Goal: Transaction & Acquisition: Purchase product/service

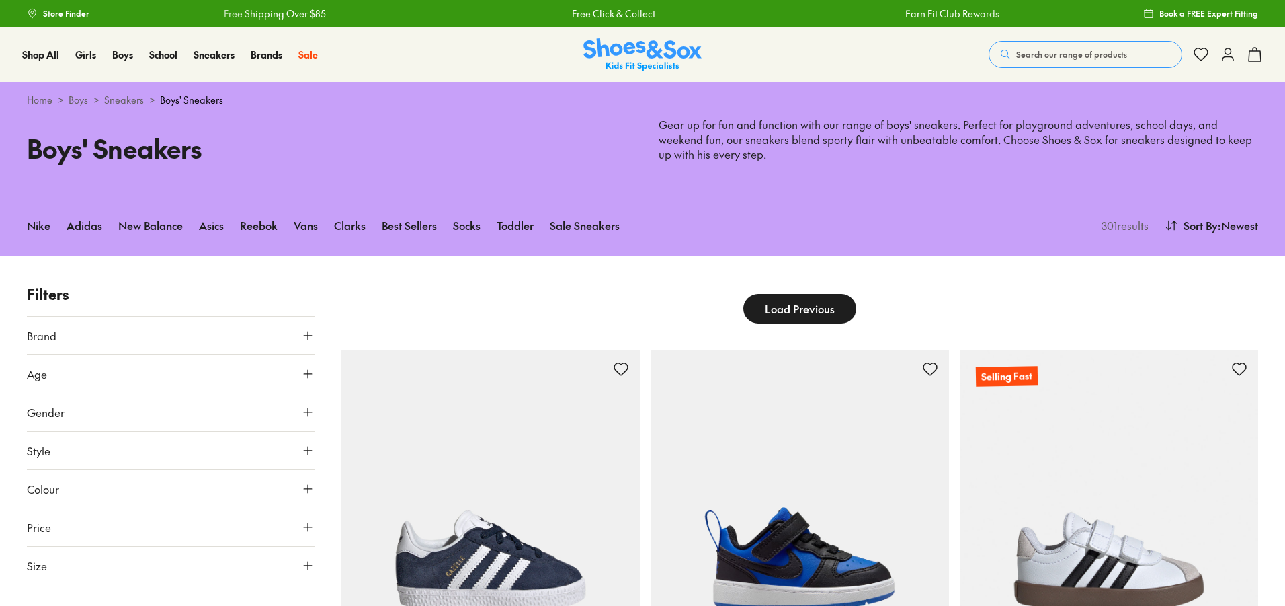
click at [1030, 62] on button "Search our range of products" at bounding box center [1086, 54] width 194 height 27
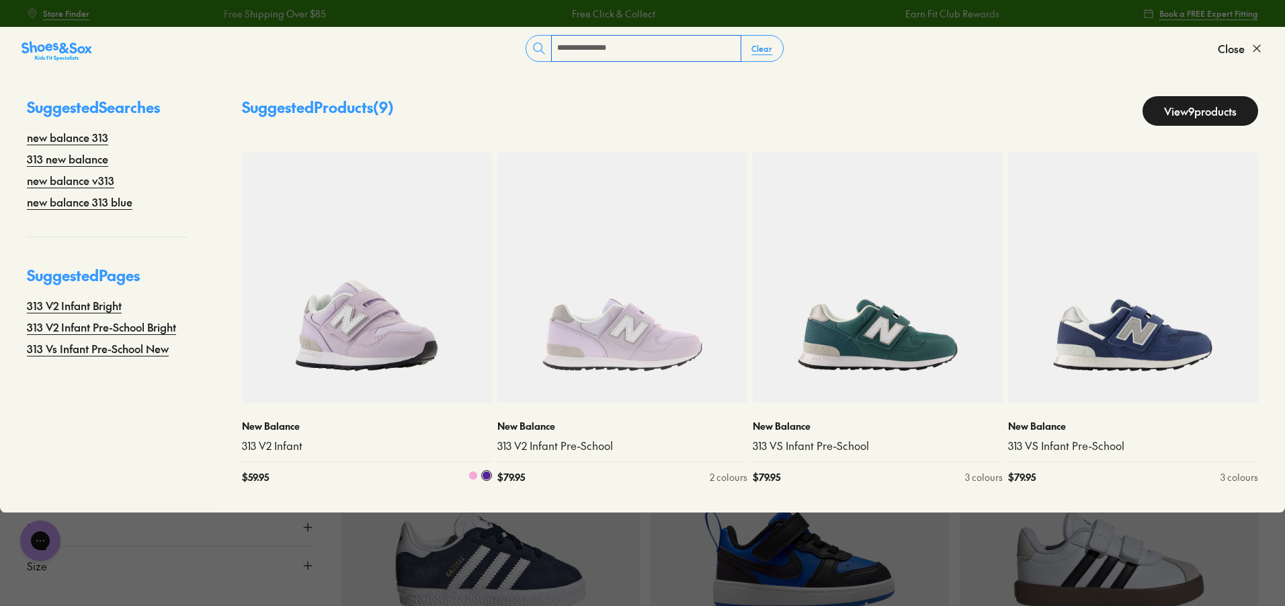
type input "**********"
click at [343, 368] on img at bounding box center [367, 278] width 250 height 250
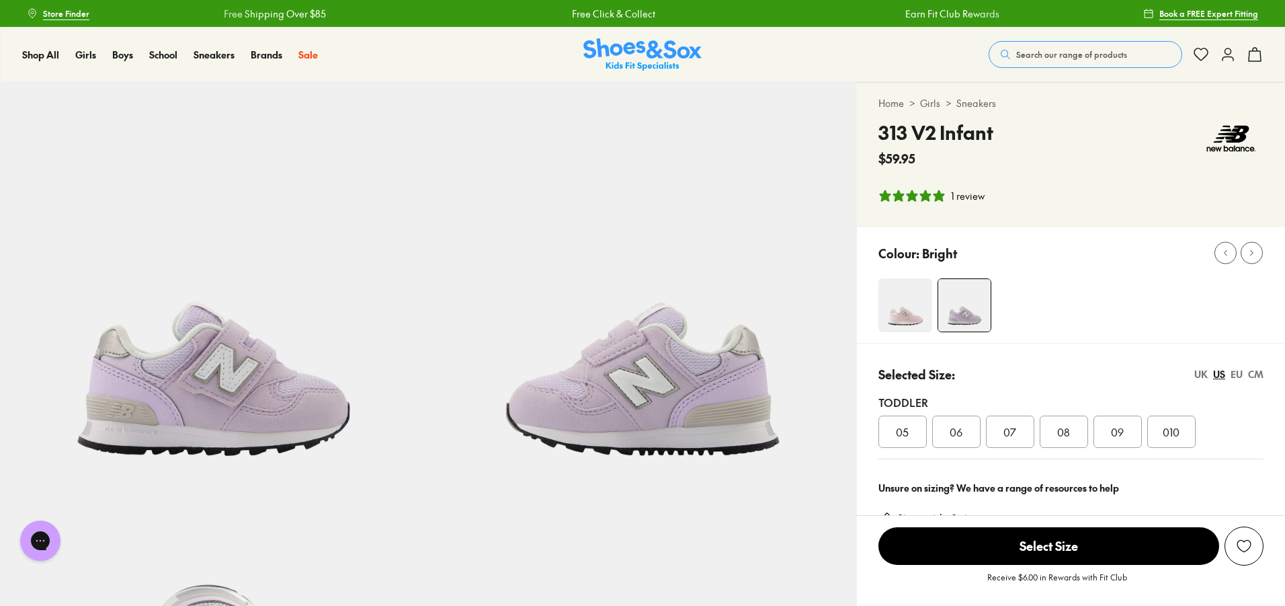
select select "*"
click at [1058, 62] on button "Search our range of products" at bounding box center [1086, 54] width 194 height 27
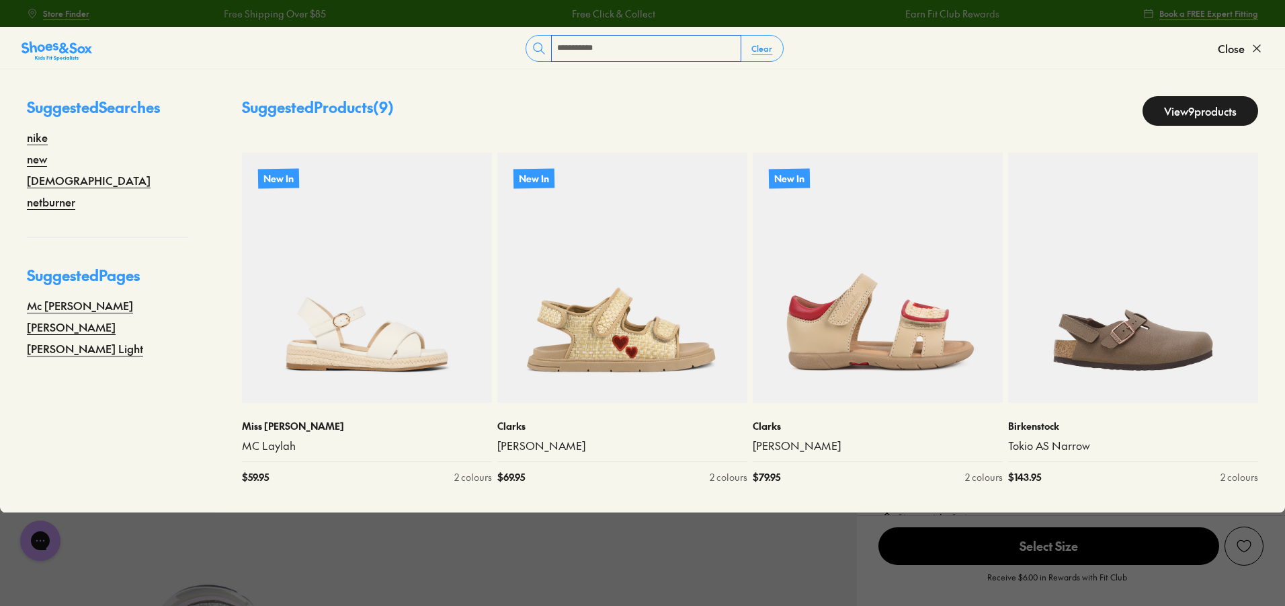
type input "**********"
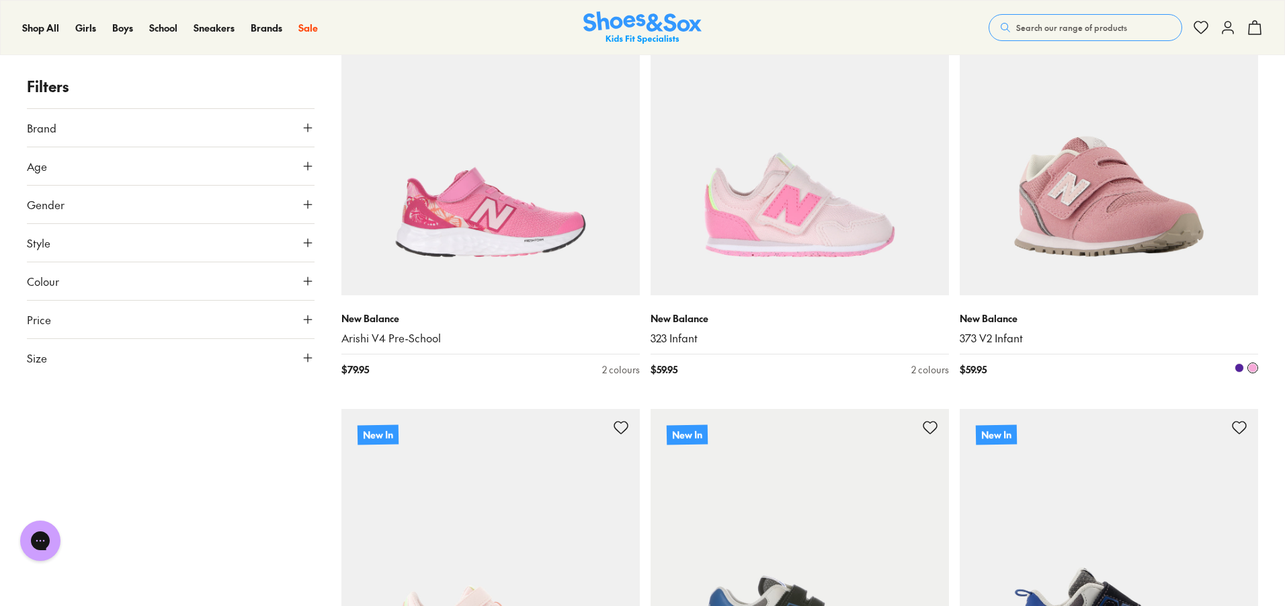
scroll to position [202, 0]
click at [1145, 140] on img at bounding box center [1109, 146] width 298 height 298
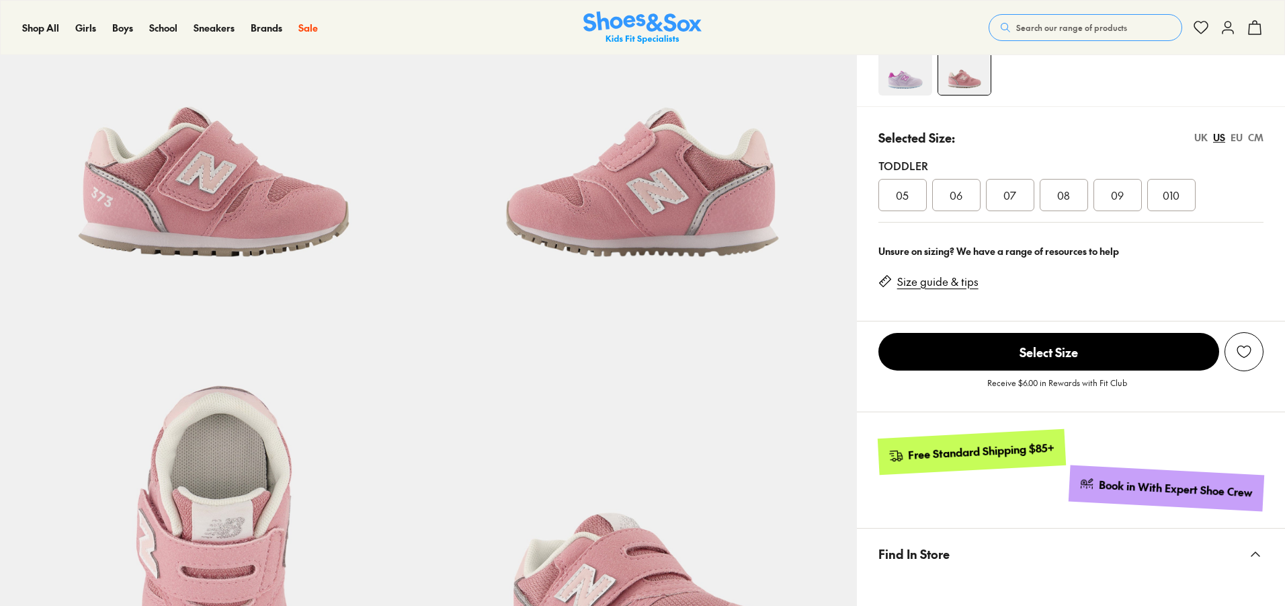
scroll to position [116, 0]
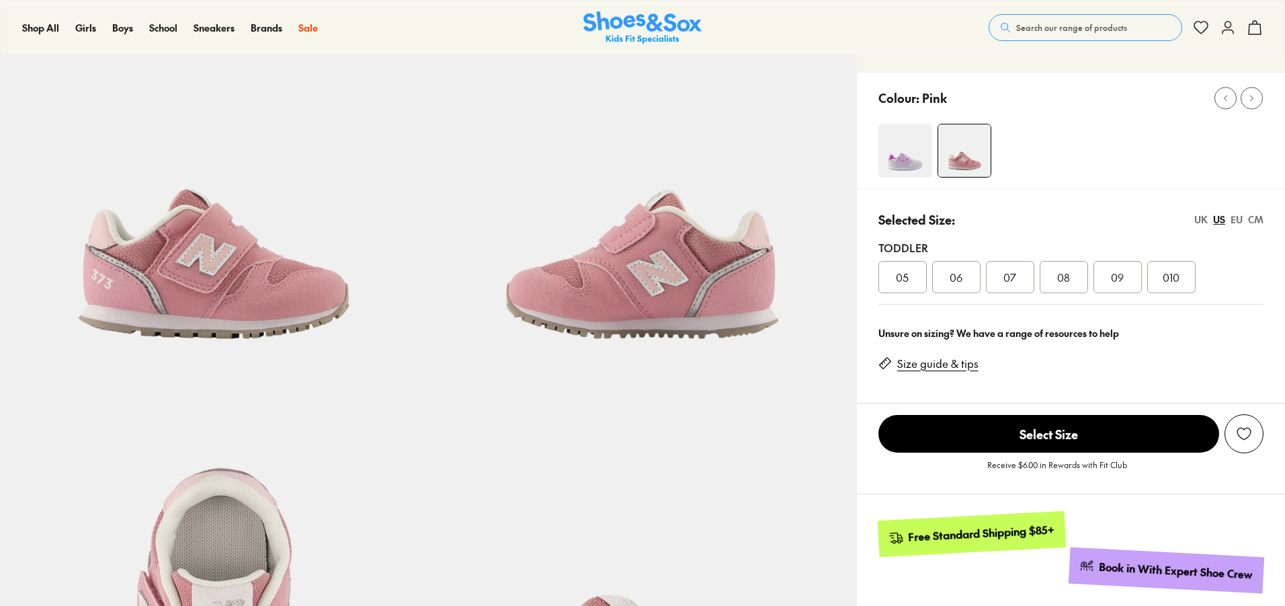
select select "*"
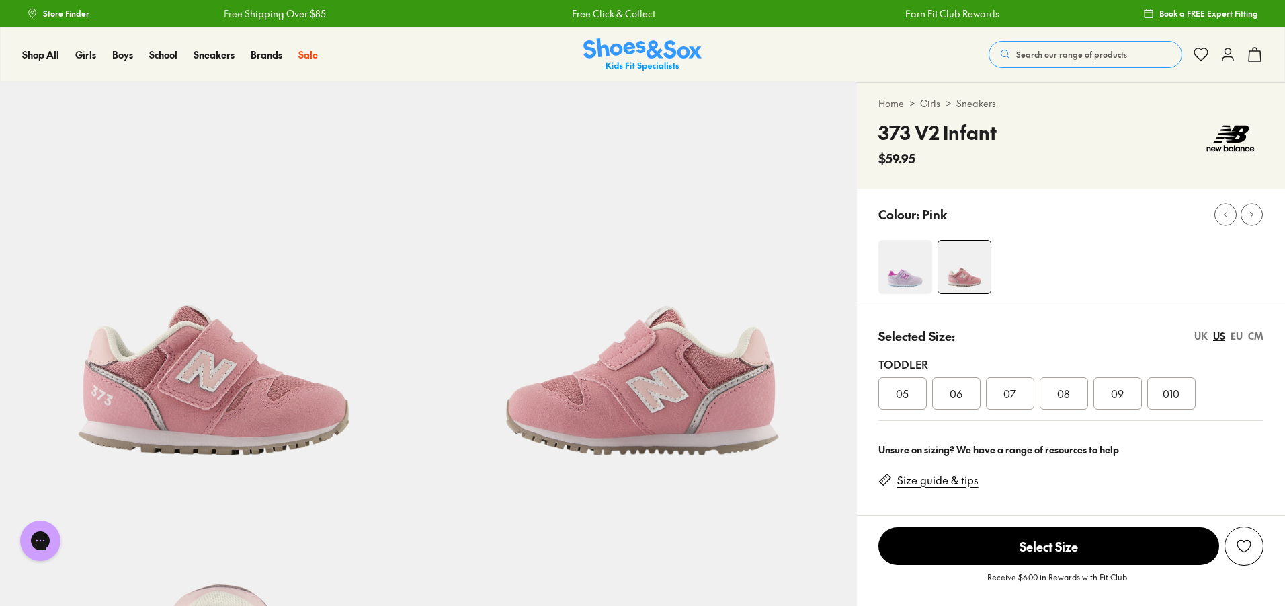
scroll to position [0, 0]
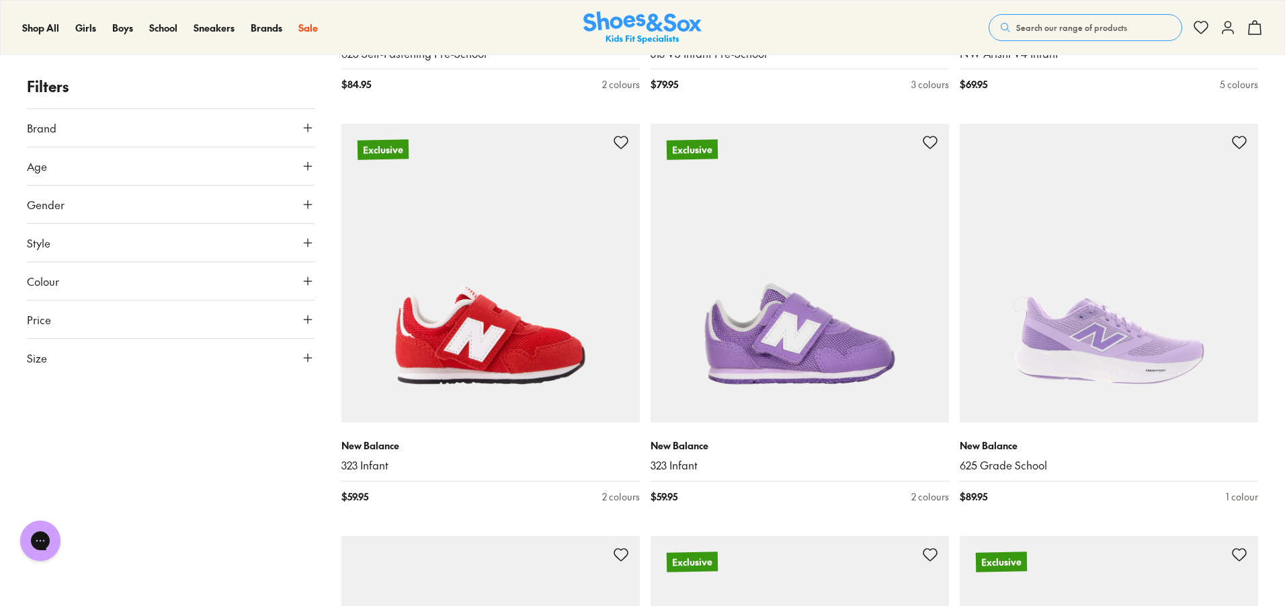
scroll to position [3294, 0]
